Goal: Task Accomplishment & Management: Use online tool/utility

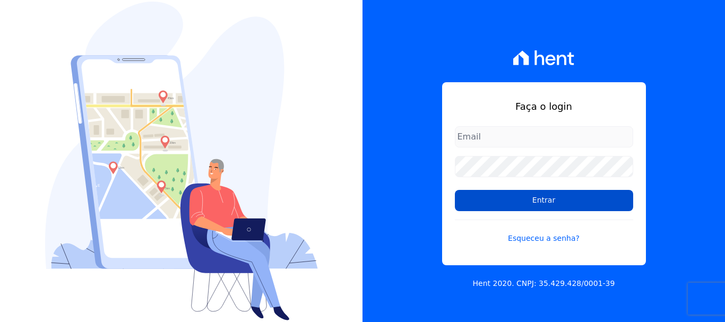
type input "[EMAIL_ADDRESS][DOMAIN_NAME]"
click at [546, 198] on input "Entrar" at bounding box center [544, 200] width 178 height 21
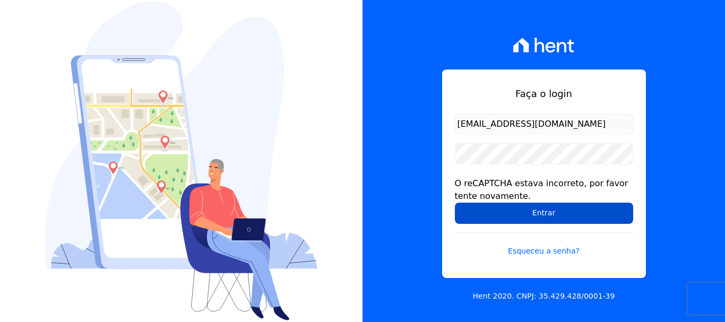
click at [522, 211] on input "Entrar" at bounding box center [544, 213] width 178 height 21
click at [538, 212] on input "Entrar" at bounding box center [544, 213] width 178 height 21
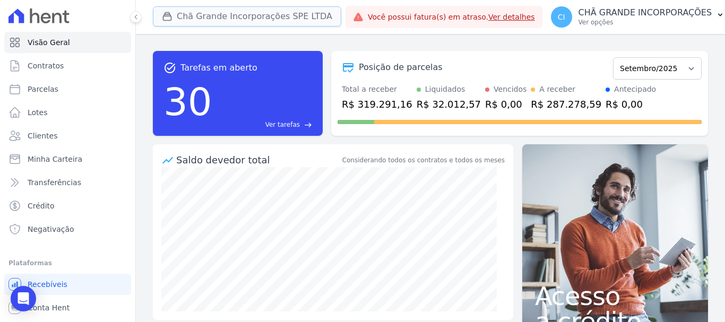
click at [192, 15] on button "Chã Grande Incorporações SPE LTDA" at bounding box center [247, 16] width 188 height 20
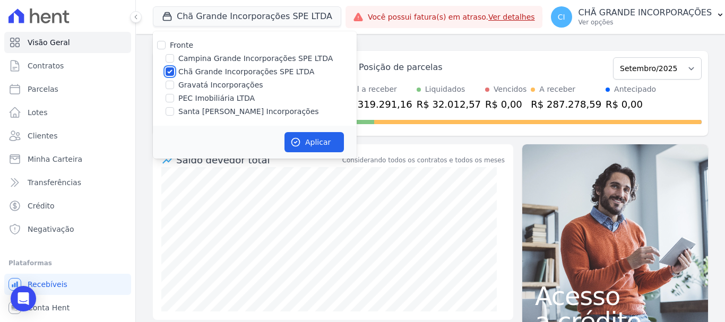
click at [169, 74] on input "Chã Grande Incorporações SPE LTDA" at bounding box center [169, 71] width 8 height 8
checkbox input "false"
click at [171, 58] on input "Campina Grande Incorporações SPE LTDA" at bounding box center [169, 58] width 8 height 8
checkbox input "true"
click at [313, 140] on button "Aplicar" at bounding box center [313, 142] width 59 height 20
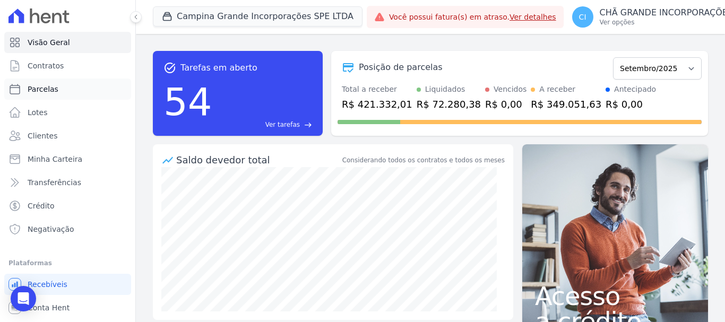
click at [51, 90] on span "Parcelas" at bounding box center [43, 89] width 31 height 11
select select
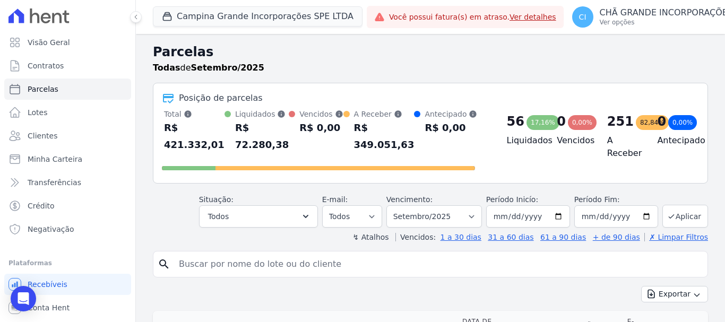
drag, startPoint x: 200, startPoint y: 254, endPoint x: 195, endPoint y: 253, distance: 5.3
click at [200, 254] on input "search" at bounding box center [437, 264] width 530 height 21
type input "EDUARDO RAMOS DE QUEIROZ"
select select
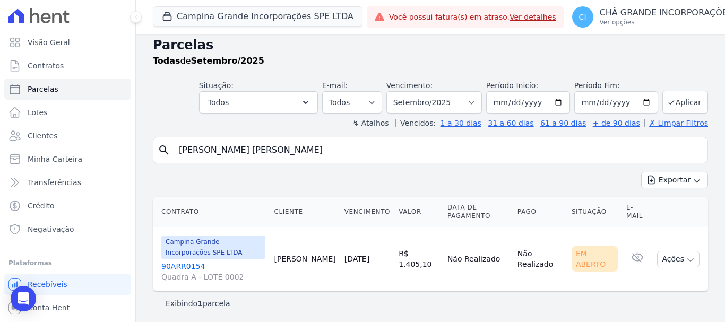
scroll to position [8, 0]
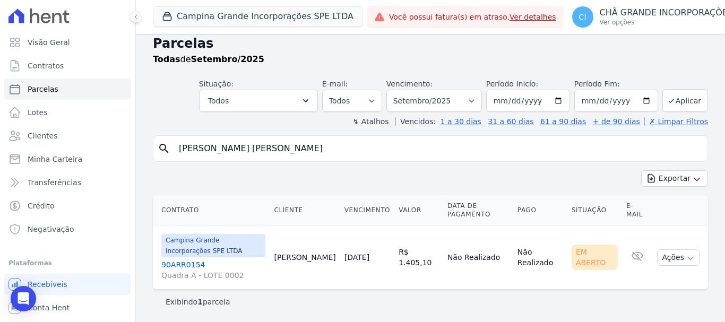
click at [178, 262] on link "90ARR0154 Quadra A - LOTE 0002" at bounding box center [213, 269] width 104 height 21
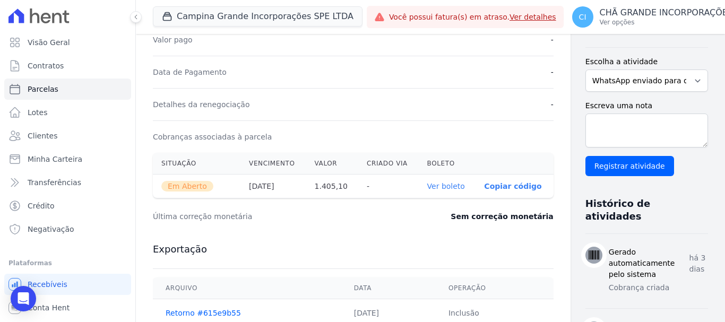
scroll to position [265, 0]
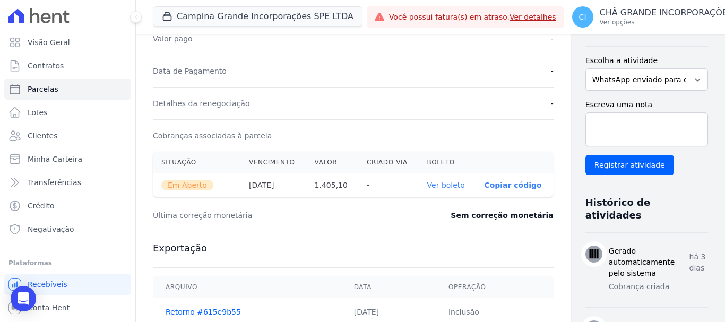
click at [428, 182] on link "Ver boleto" at bounding box center [446, 185] width 38 height 8
